Goal: Information Seeking & Learning: Check status

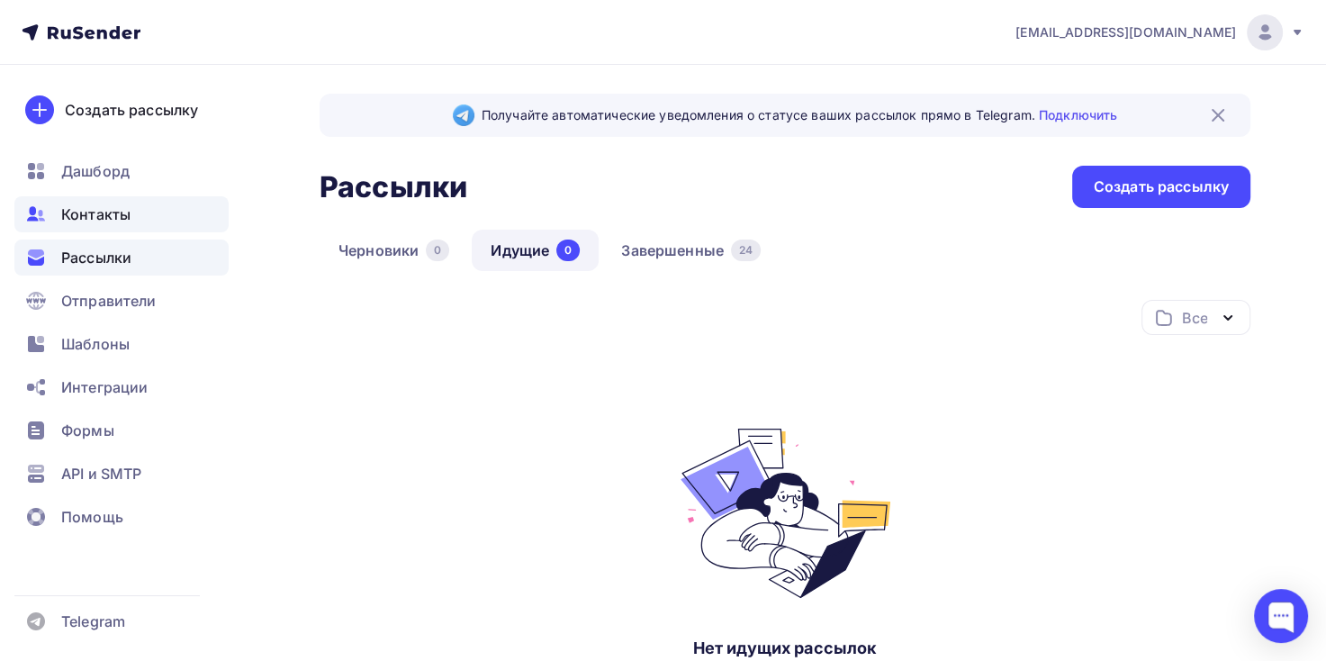
click at [112, 222] on span "Контакты" at bounding box center [95, 214] width 69 height 22
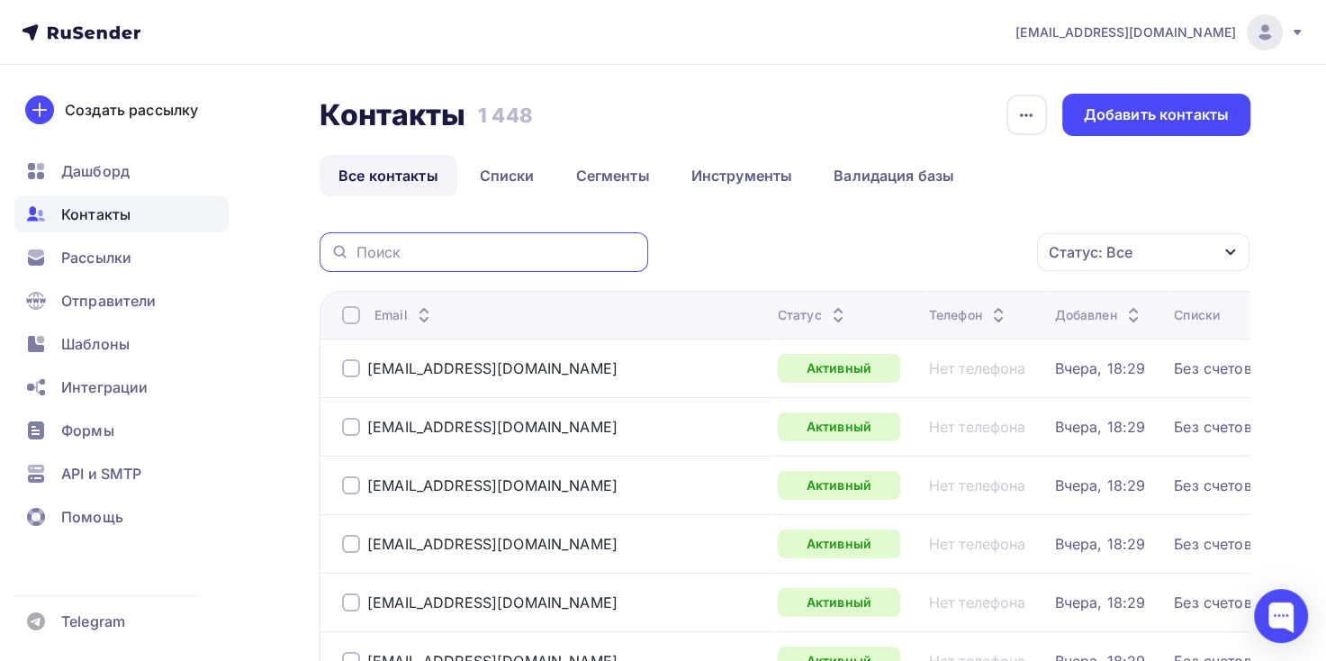
click at [450, 254] on input "text" at bounding box center [496, 252] width 281 height 20
paste input "bh_oksana@motivtelecom.ru"
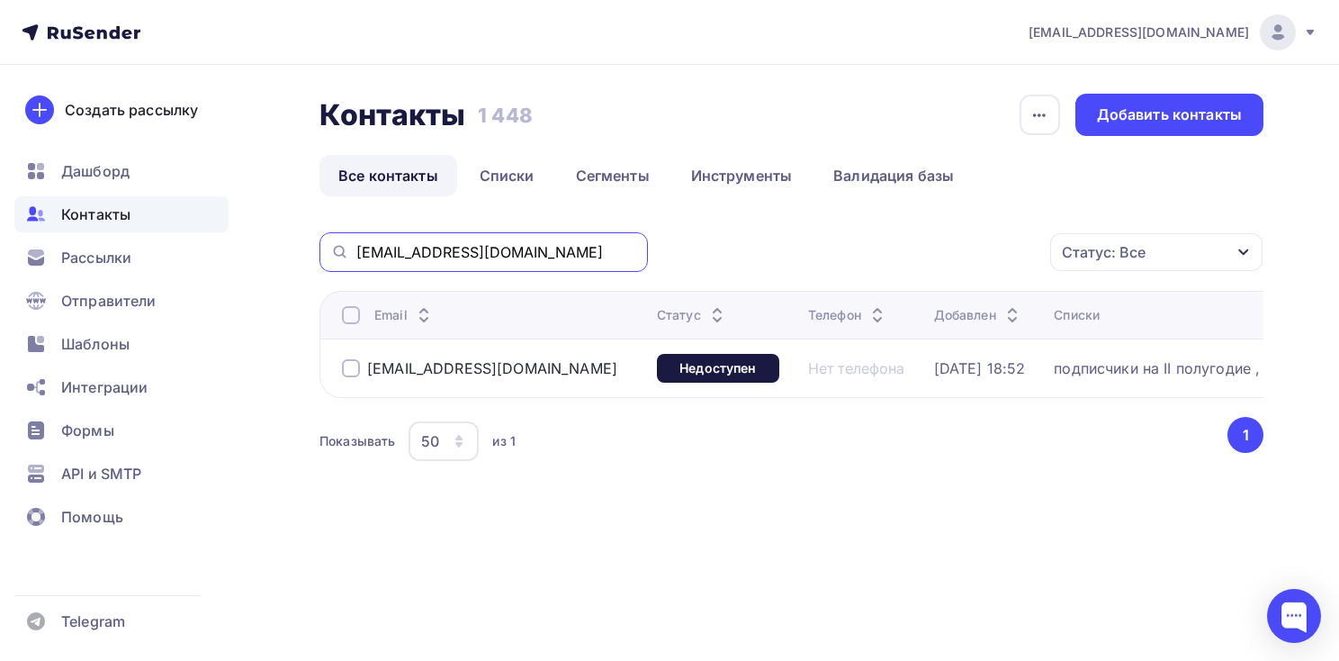
drag, startPoint x: 213, startPoint y: 223, endPoint x: 71, endPoint y: 223, distance: 142.2
click at [69, 223] on div "adm@ab-express.ru Аккаунт Тарифы Выйти Создать рассылку Дашборд Контакты Рассыл…" at bounding box center [669, 290] width 1339 height 581
paste input "n.kuznecova@kant"
type input "n.kuznecova@kant.ru"
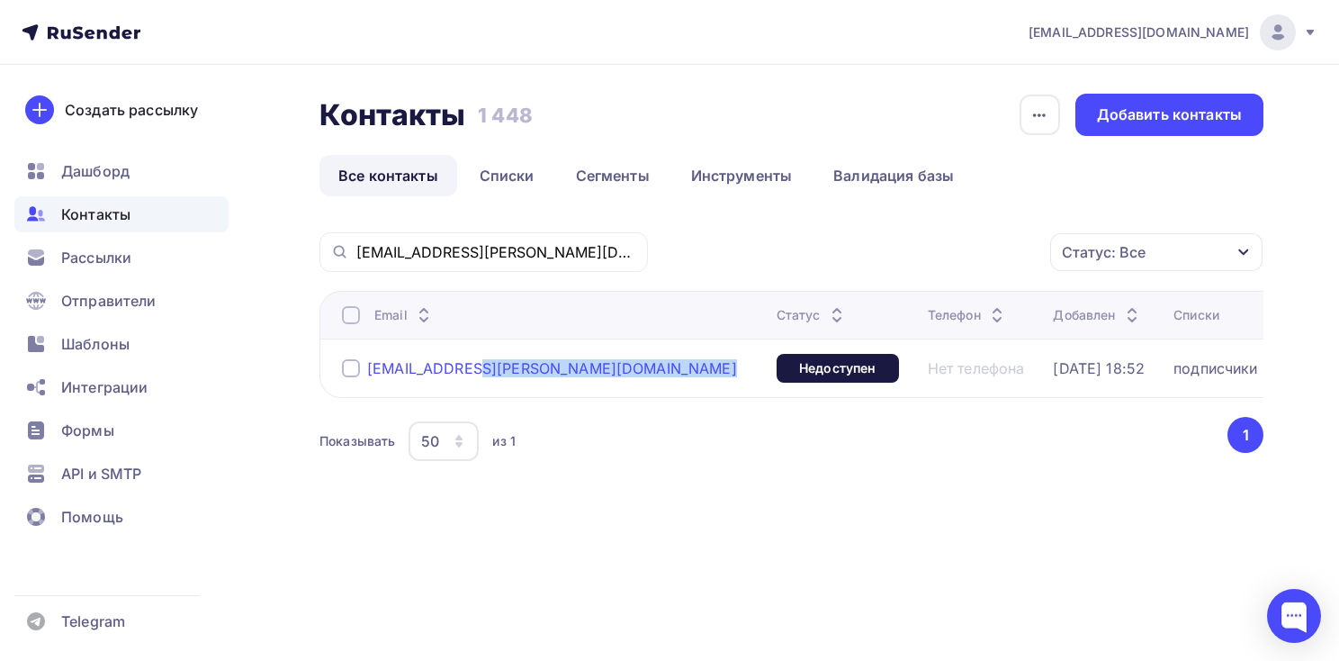
drag, startPoint x: 530, startPoint y: 363, endPoint x: 368, endPoint y: 371, distance: 162.2
click at [368, 371] on div "n.kuznecova@kant.ru" at bounding box center [552, 368] width 420 height 29
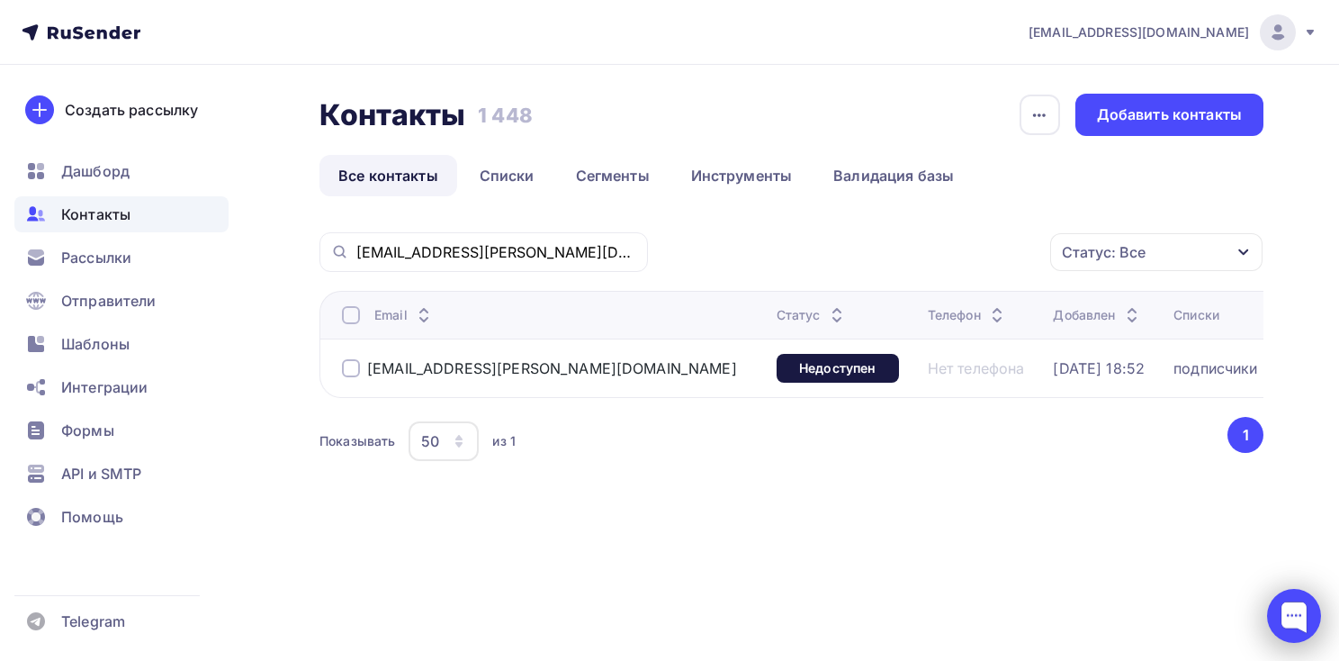
click at [1300, 615] on div at bounding box center [1294, 616] width 54 height 54
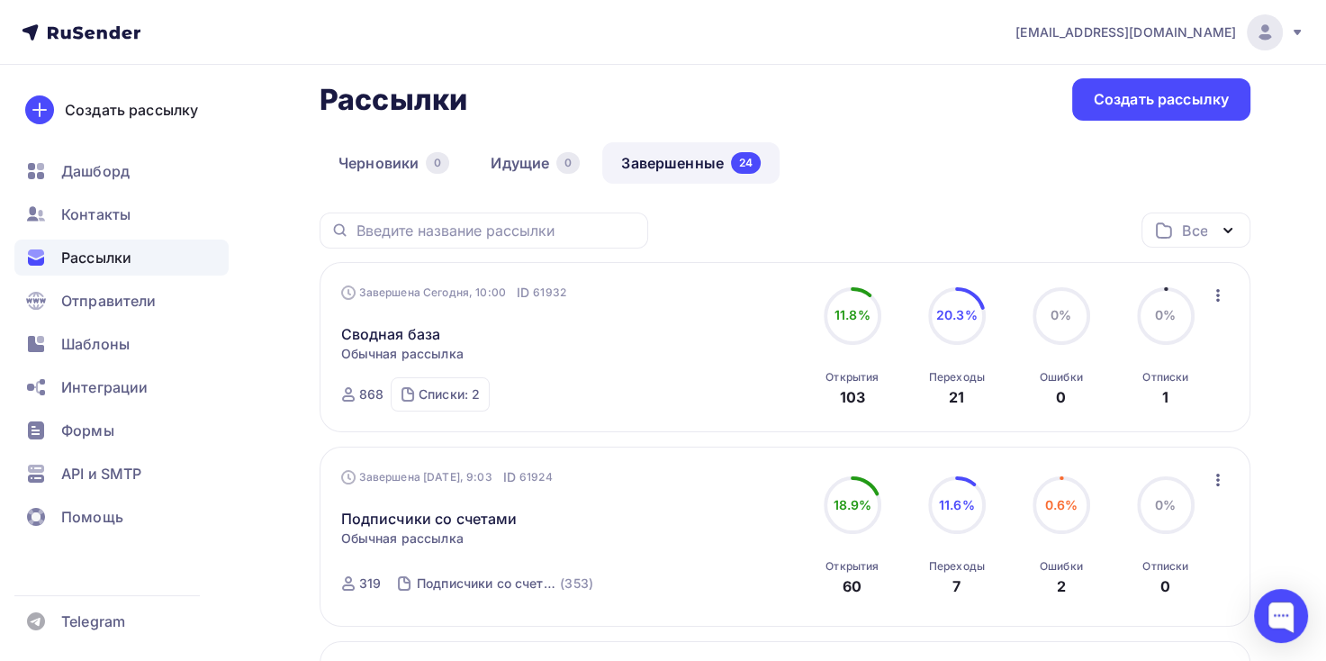
scroll to position [270, 0]
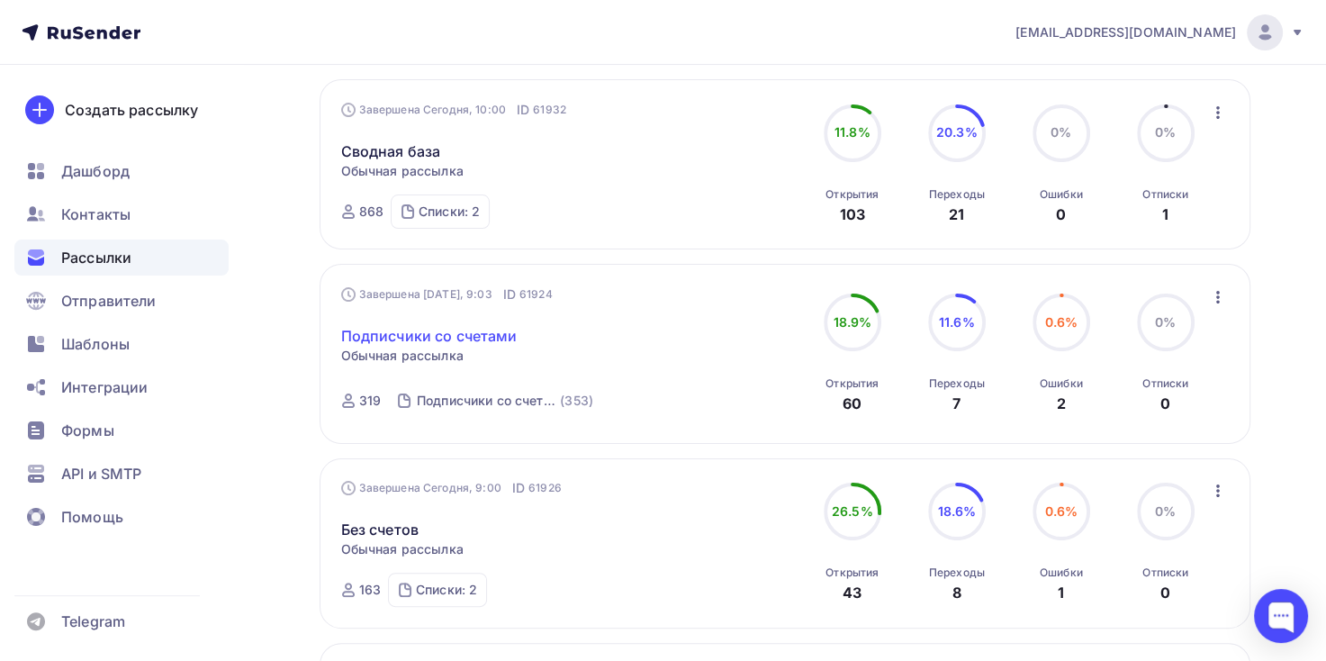
click at [443, 327] on link "Подписчики со счетами" at bounding box center [429, 336] width 176 height 22
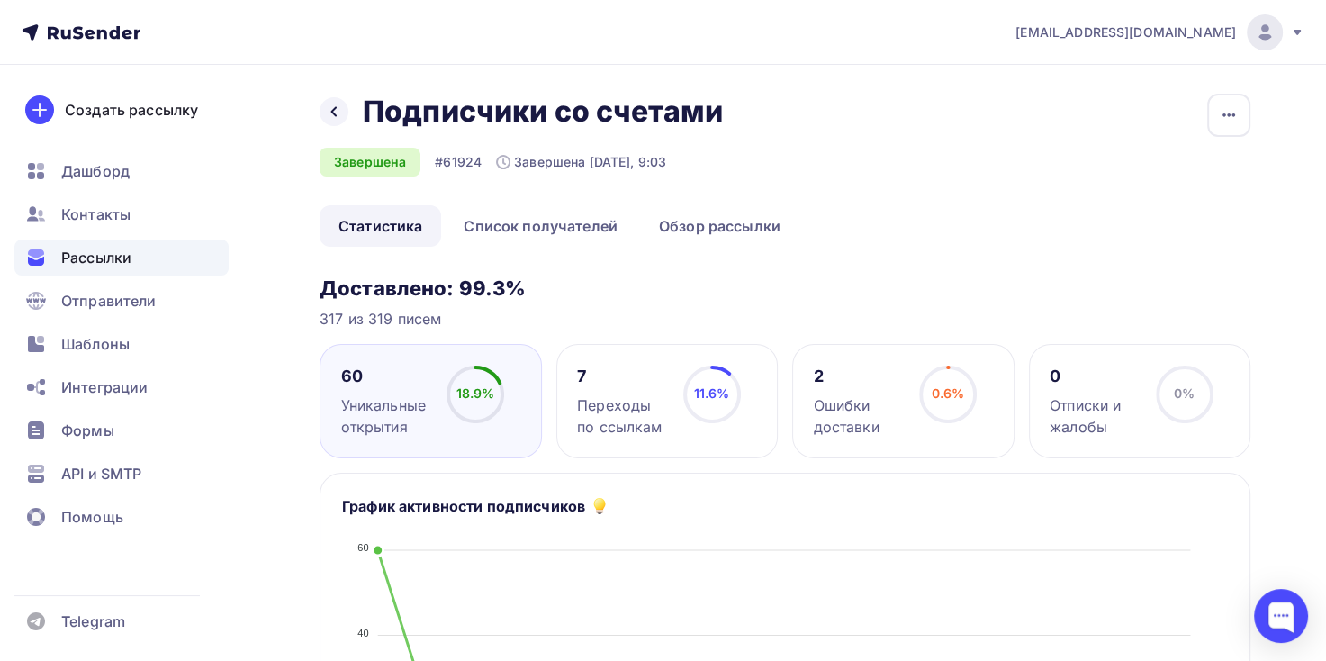
click at [826, 369] on div "2" at bounding box center [859, 376] width 90 height 22
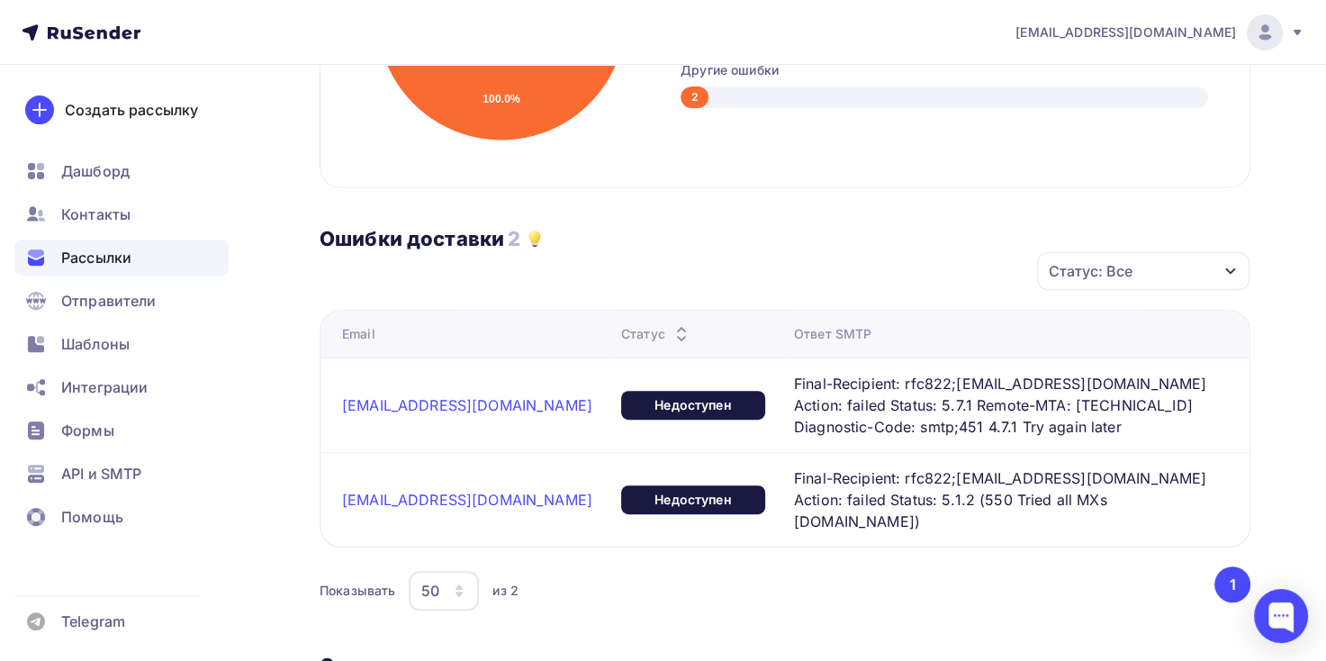
scroll to position [630, 0]
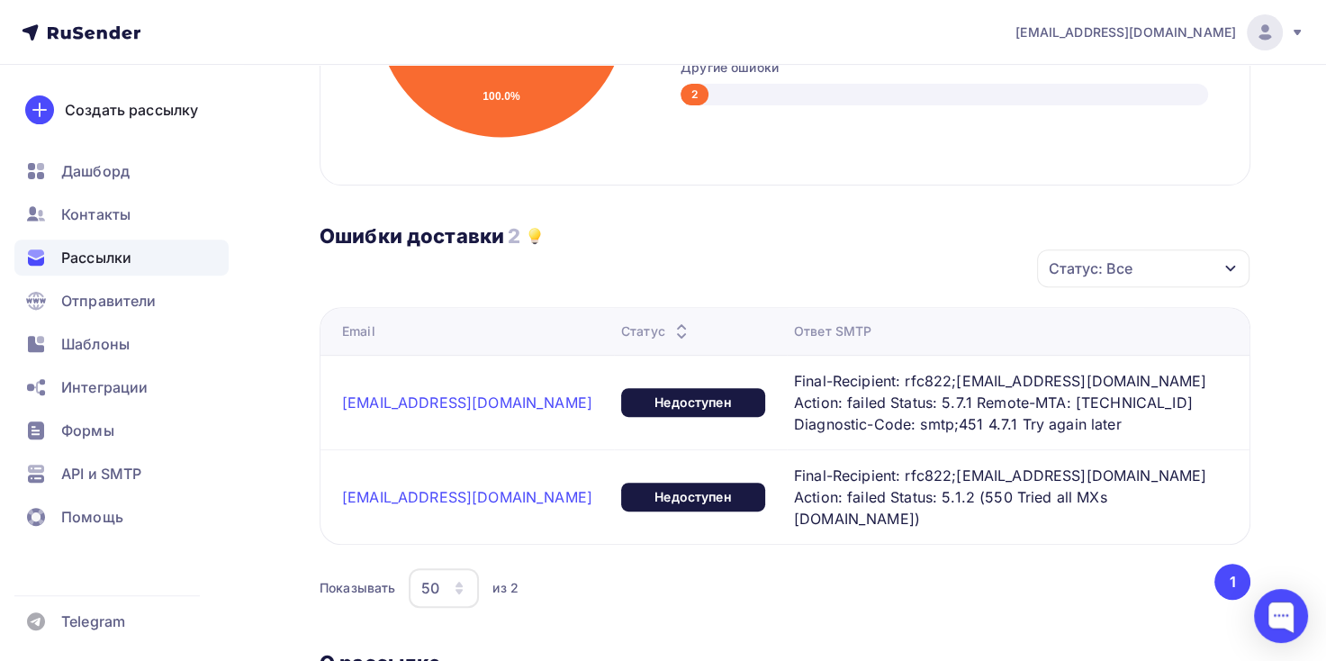
click at [849, 408] on span "Final-Recipient: rfc822;[EMAIL_ADDRESS][DOMAIN_NAME] Action: failed Status: 5.7…" at bounding box center [1003, 402] width 419 height 65
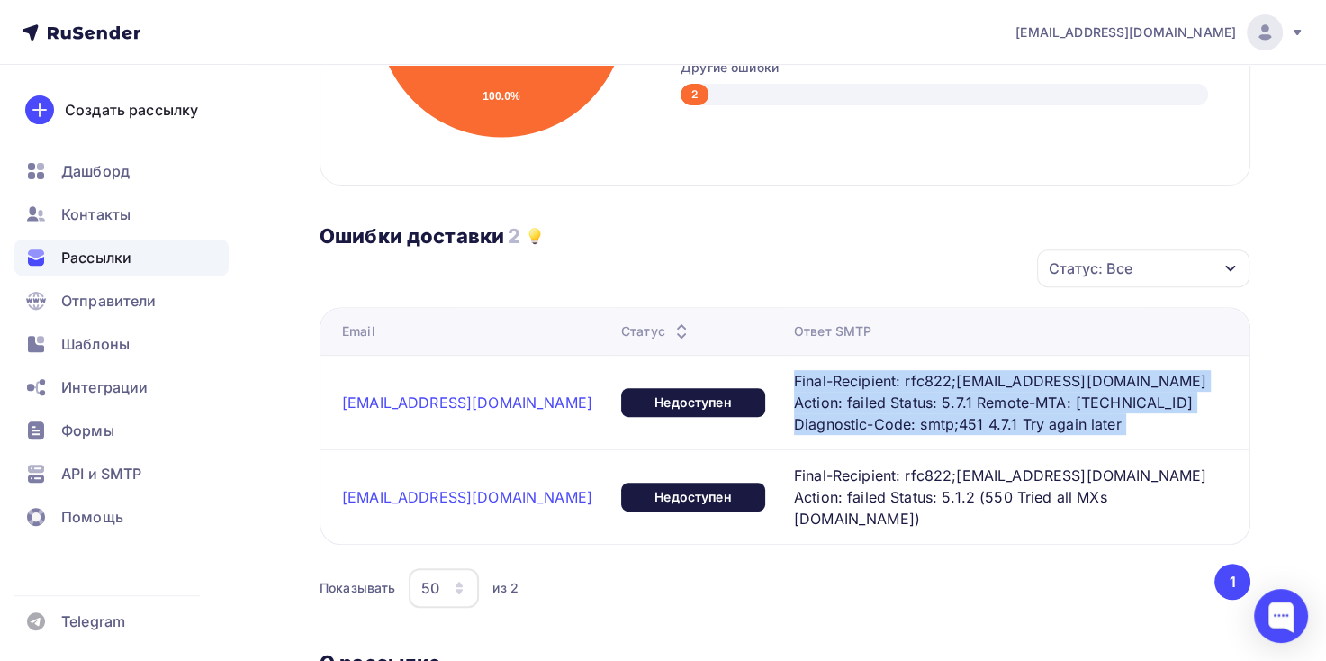
click at [849, 408] on span "Final-Recipient: rfc822;[EMAIL_ADDRESS][DOMAIN_NAME] Action: failed Status: 5.7…" at bounding box center [1003, 402] width 419 height 65
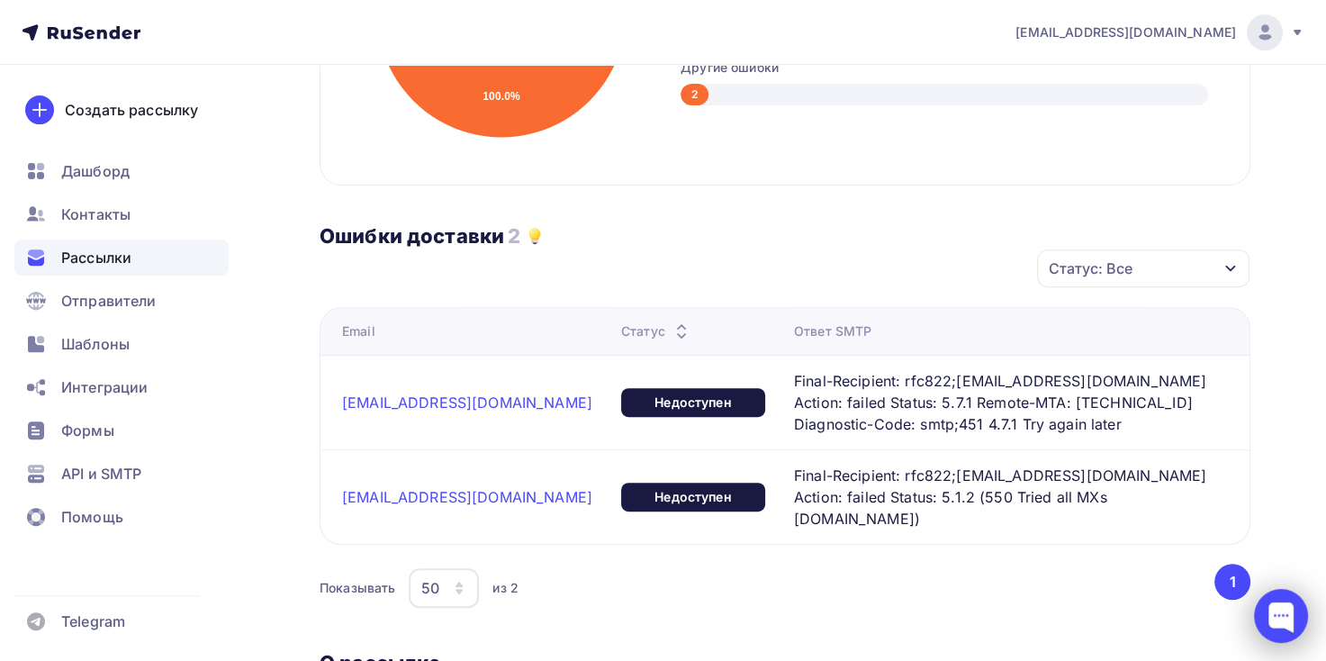
click at [1271, 626] on div at bounding box center [1281, 616] width 54 height 54
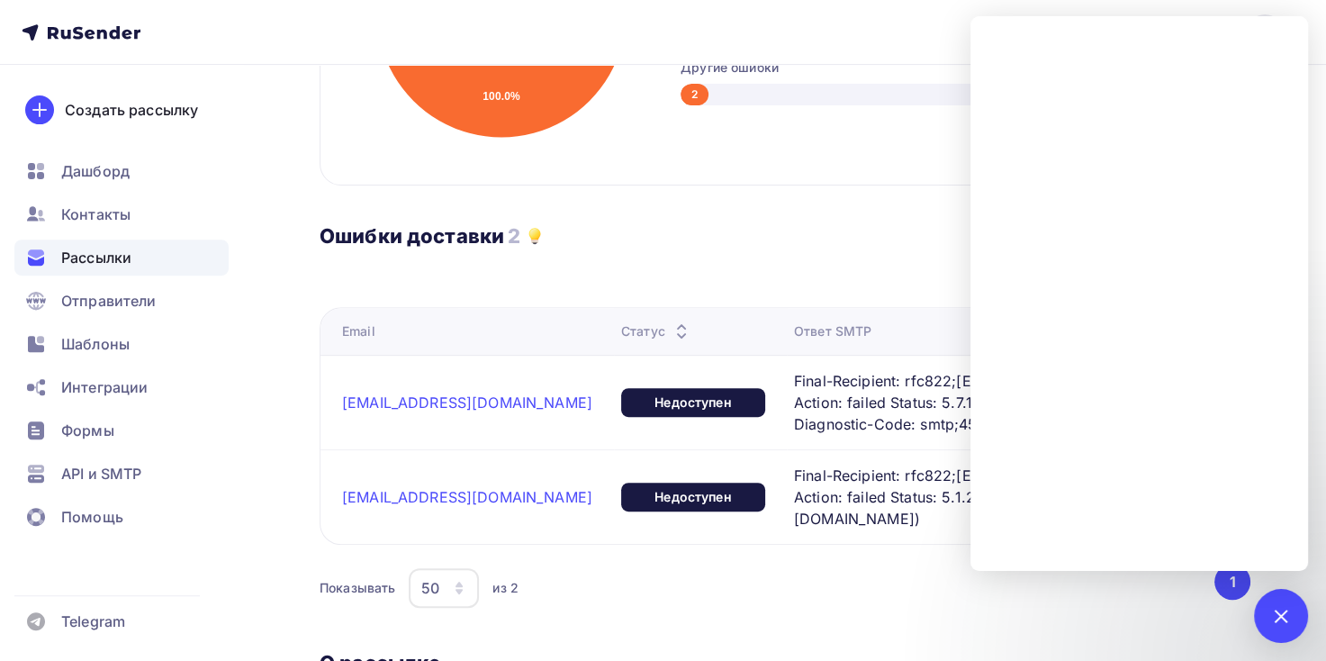
click at [1077, 527] on div at bounding box center [1139, 413] width 338 height 313
click at [1242, 621] on div "Доставлено: 99.3% 317 из 319 писем 60 Уникальные открытия 18.9% 18.9% 7 Переход…" at bounding box center [785, 247] width 931 height 1204
click at [1260, 598] on div at bounding box center [1281, 616] width 54 height 54
